Goal: Navigation & Orientation: Find specific page/section

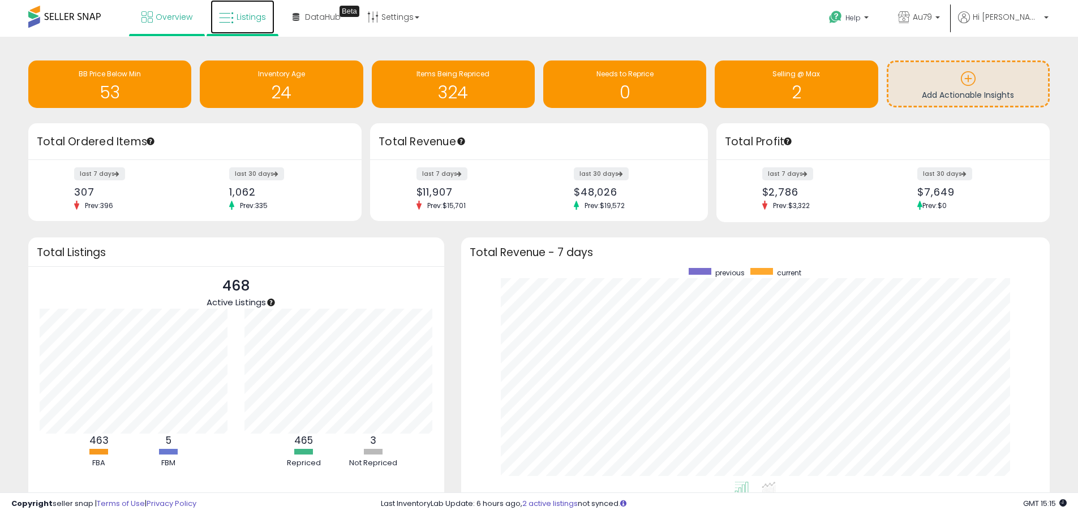
click at [245, 11] on link "Listings" at bounding box center [242, 17] width 64 height 34
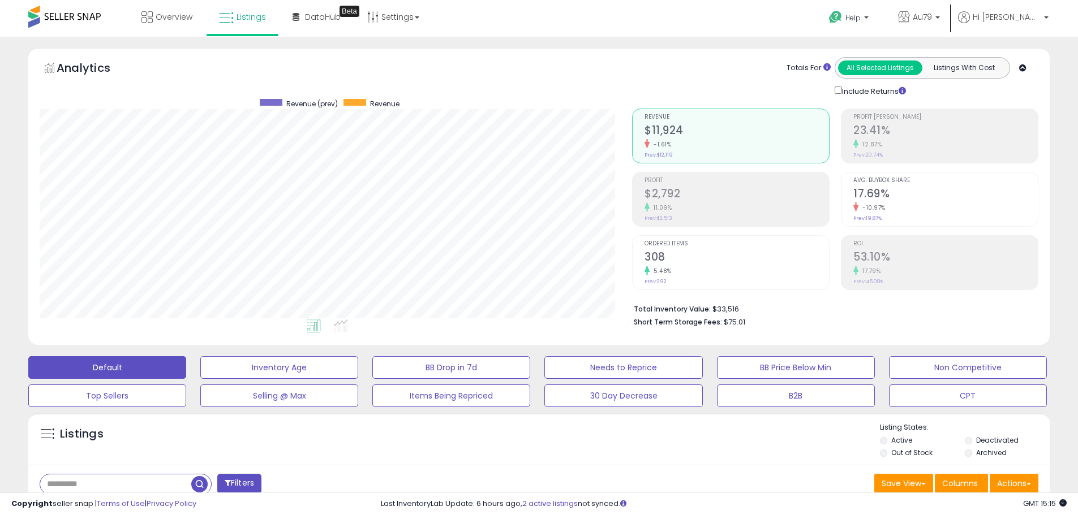
scroll to position [232, 592]
